Goal: Task Accomplishment & Management: Use online tool/utility

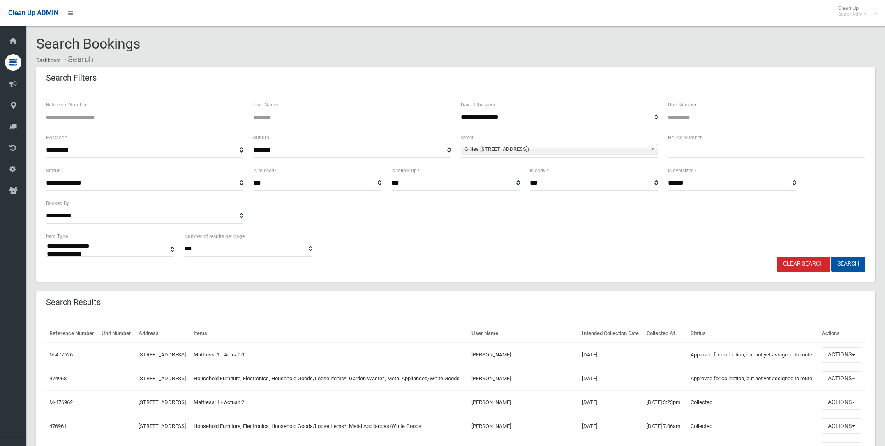
select select
click at [489, 145] on span "Gillies [STREET_ADDRESS])" at bounding box center [555, 149] width 182 height 10
type input "*****"
click at [482, 171] on li "Jacob s Street (BANKSTOWN 2200)" at bounding box center [559, 172] width 193 height 10
click at [678, 150] on input "text" at bounding box center [766, 150] width 197 height 15
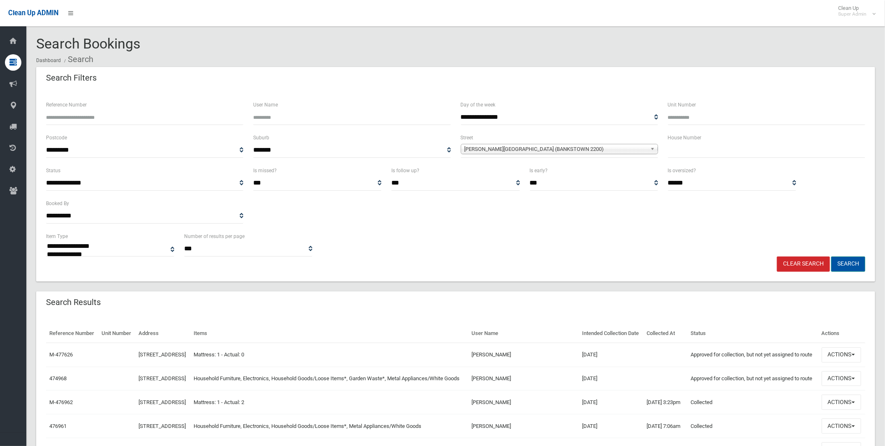
click at [839, 265] on button "Search" at bounding box center [848, 263] width 34 height 15
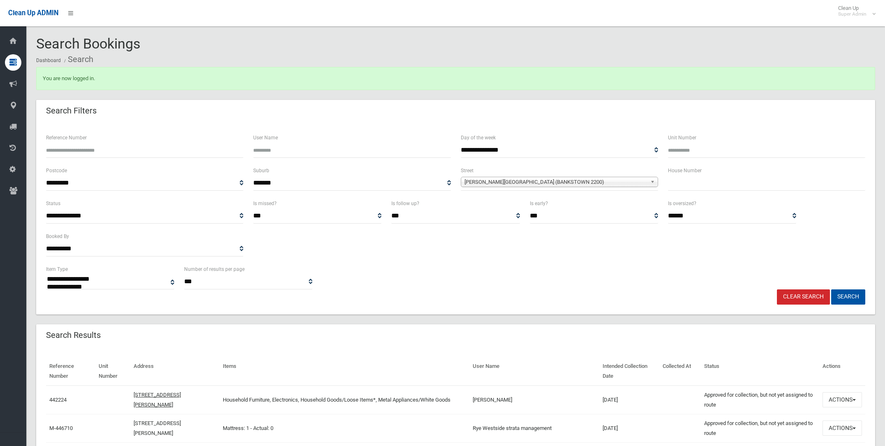
select select
